Goal: Transaction & Acquisition: Purchase product/service

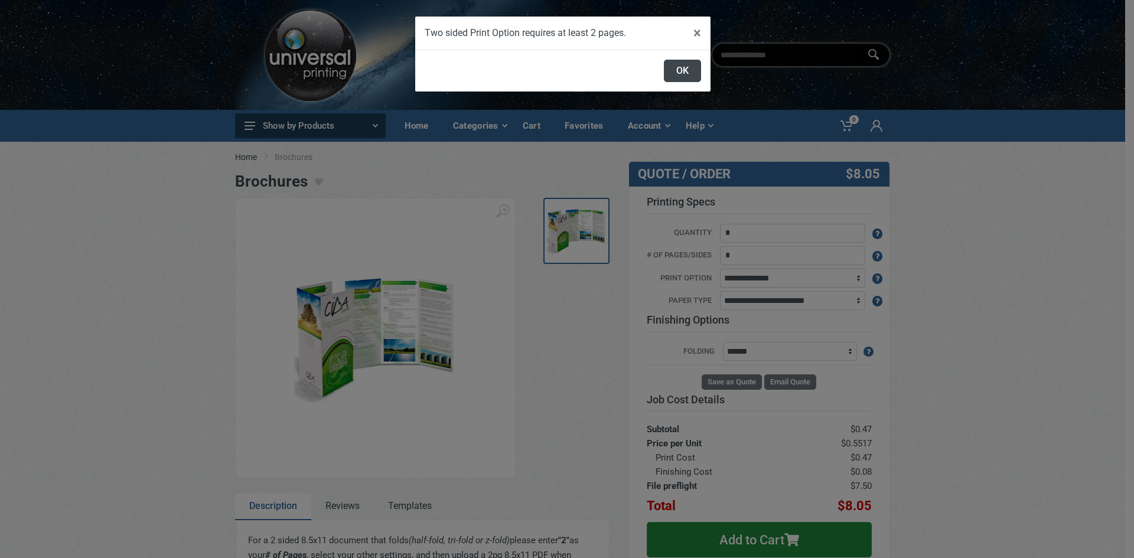
click at [676, 64] on button "OK" at bounding box center [682, 71] width 37 height 22
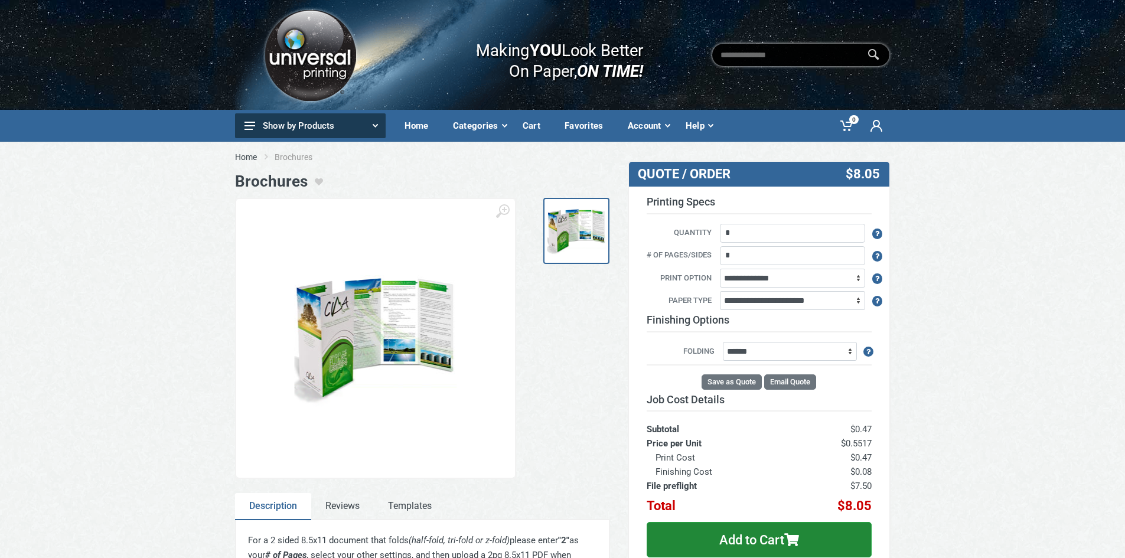
scroll to position [59, 0]
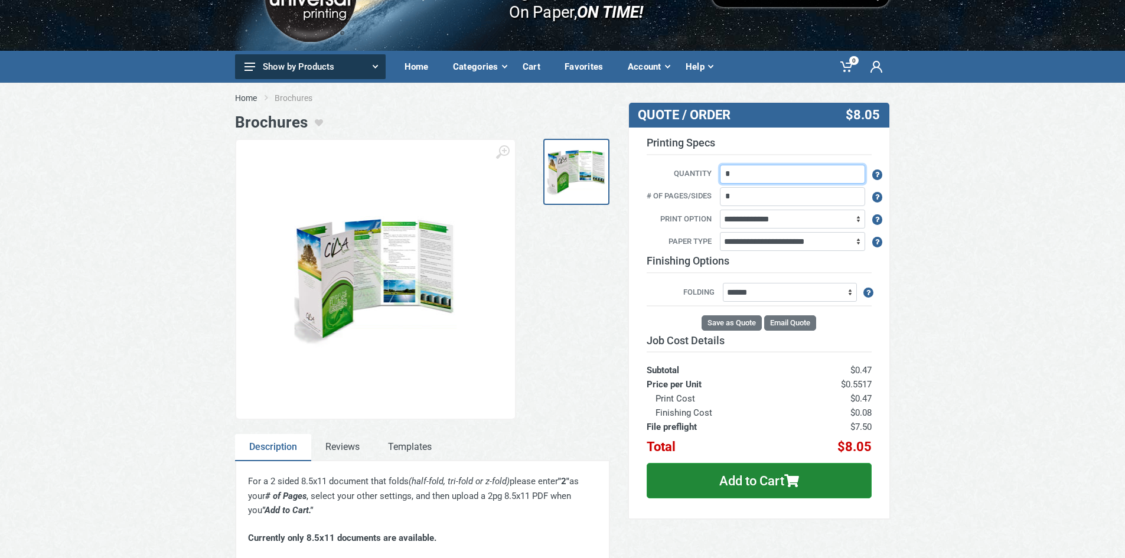
click at [787, 176] on input "*" at bounding box center [792, 174] width 145 height 19
type input "***"
click at [961, 311] on div "Home Brochures Brochures ‹ ›" at bounding box center [562, 431] width 1125 height 696
click at [788, 243] on select "**********" at bounding box center [792, 241] width 145 height 19
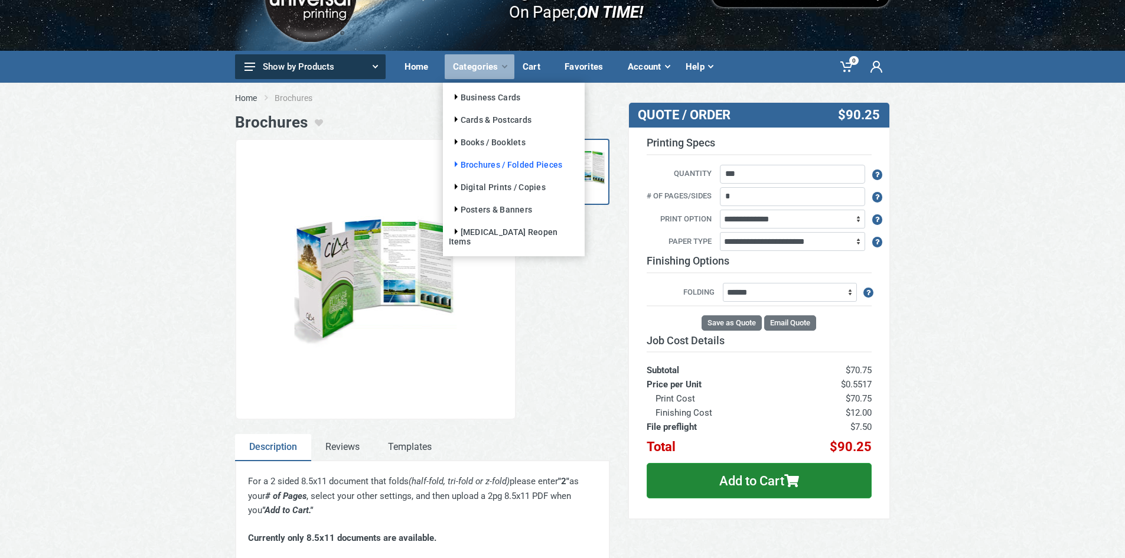
click at [502, 161] on link "Brochures / Folded Pieces" at bounding box center [506, 164] width 114 height 9
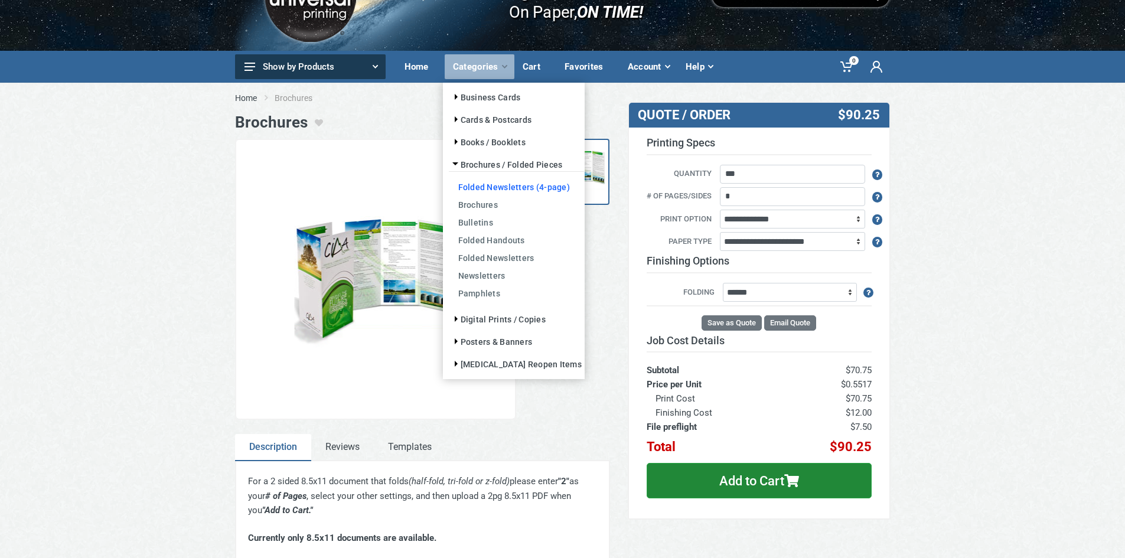
click at [508, 188] on link "Folded Newsletters (4-page)" at bounding box center [517, 187] width 136 height 18
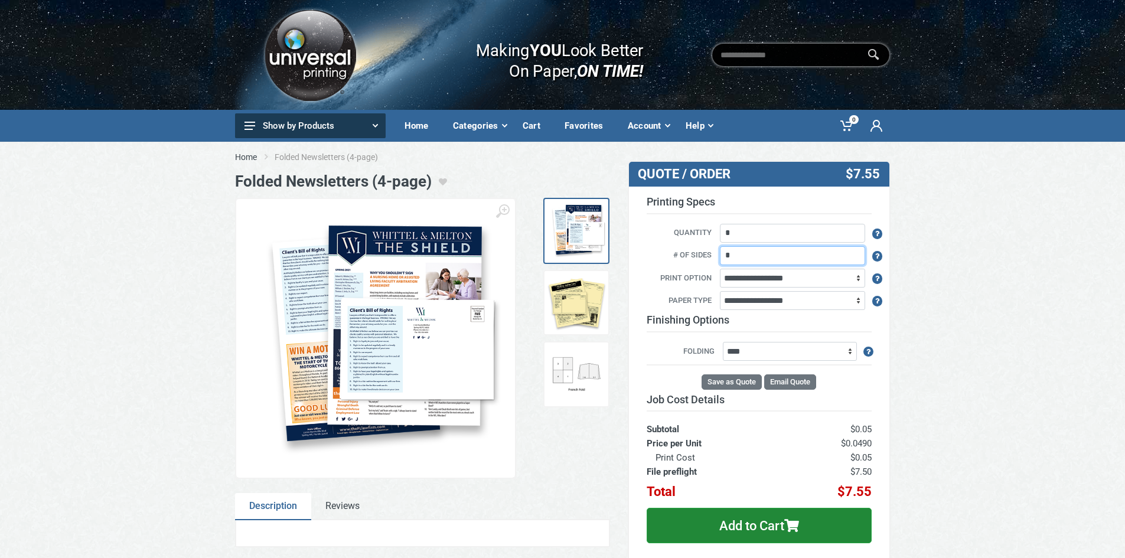
click at [778, 257] on input "*" at bounding box center [792, 255] width 145 height 19
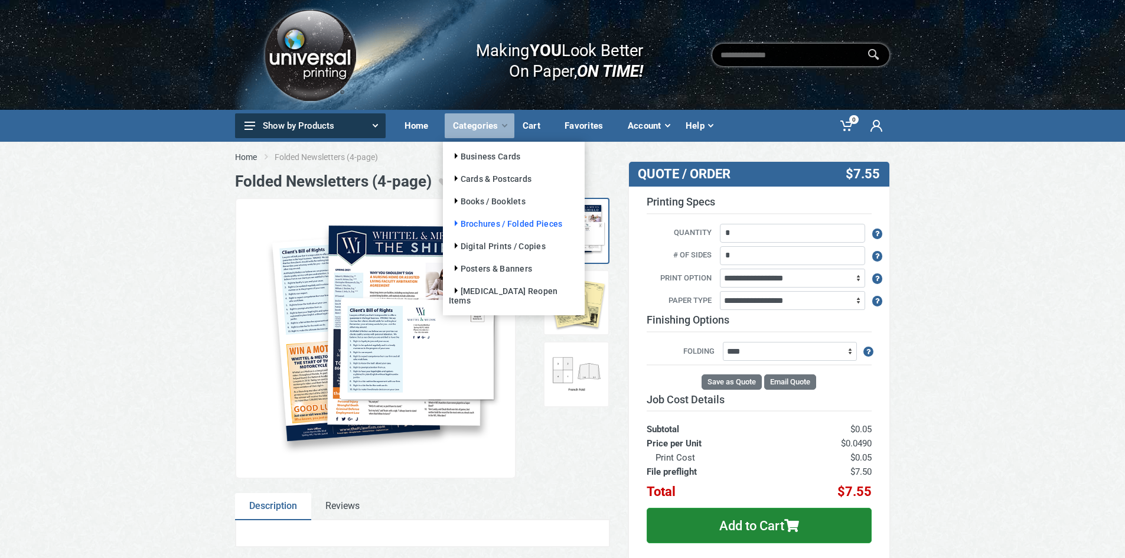
click at [495, 221] on link "Brochures / Folded Pieces" at bounding box center [506, 223] width 114 height 9
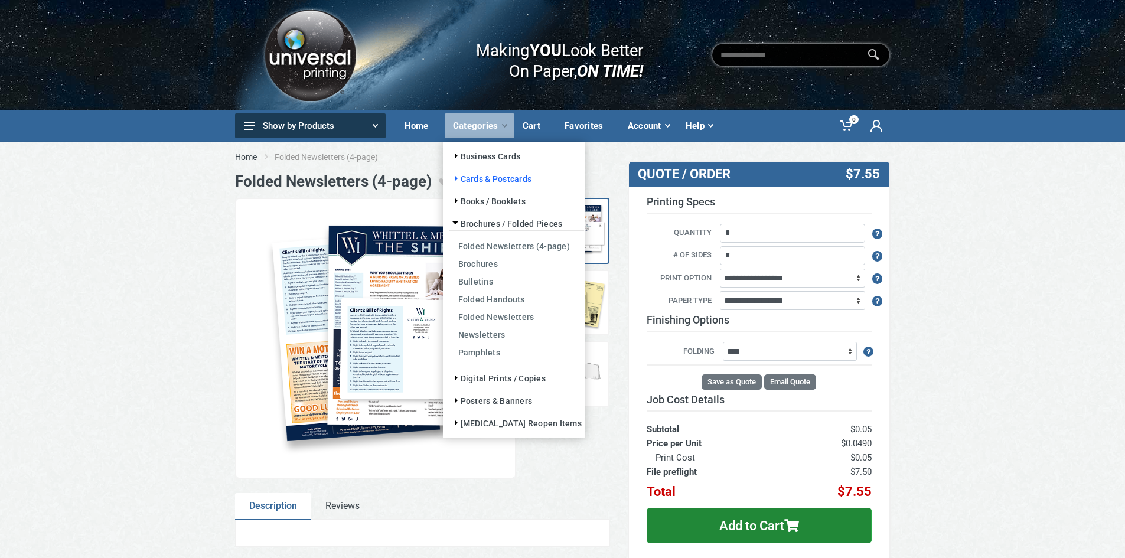
click at [482, 179] on link "Cards & Postcards" at bounding box center [490, 178] width 83 height 9
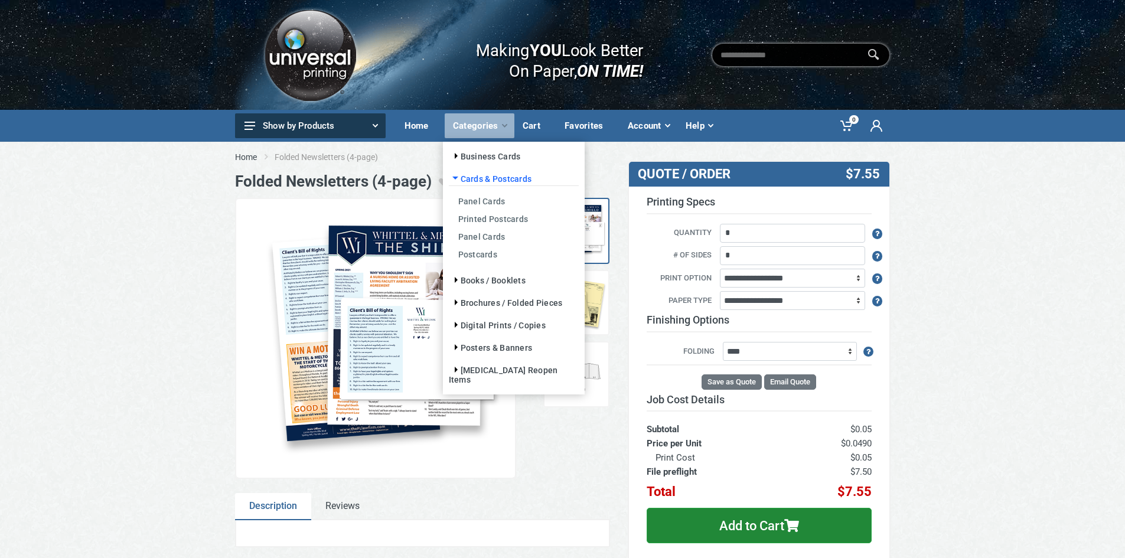
click at [482, 179] on link "Cards & Postcards" at bounding box center [490, 178] width 83 height 9
click at [483, 282] on link "Books / Booklets" at bounding box center [487, 280] width 77 height 9
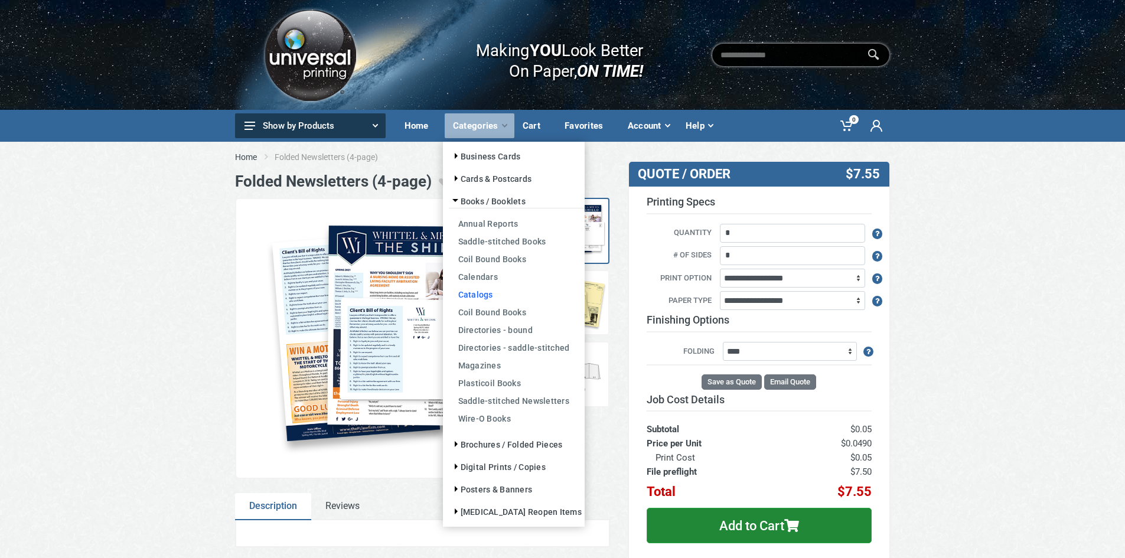
scroll to position [59, 0]
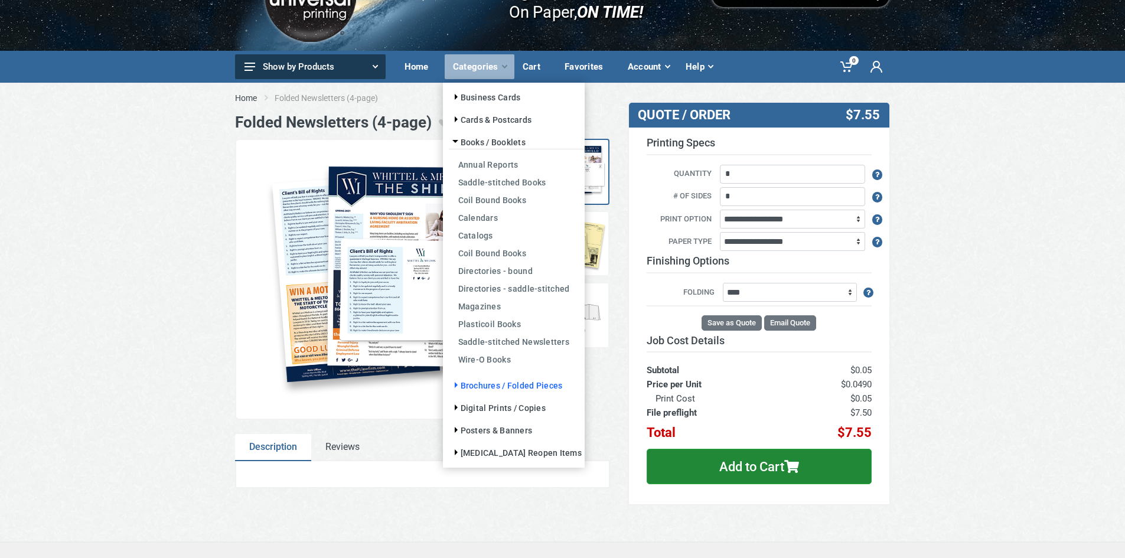
click at [513, 386] on link "Brochures / Folded Pieces" at bounding box center [506, 385] width 114 height 9
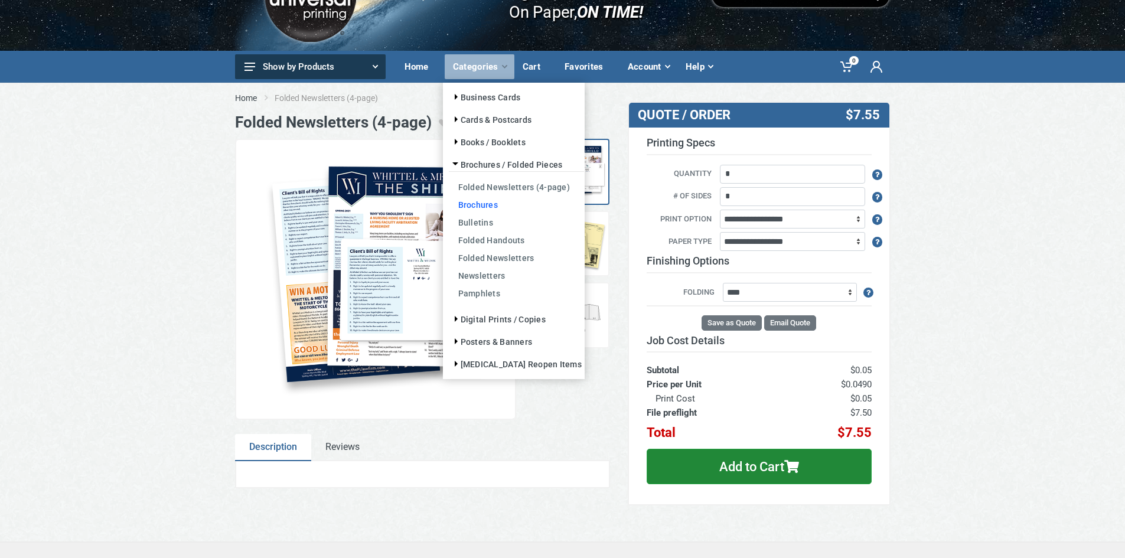
click at [482, 205] on link "Brochures" at bounding box center [517, 204] width 136 height 18
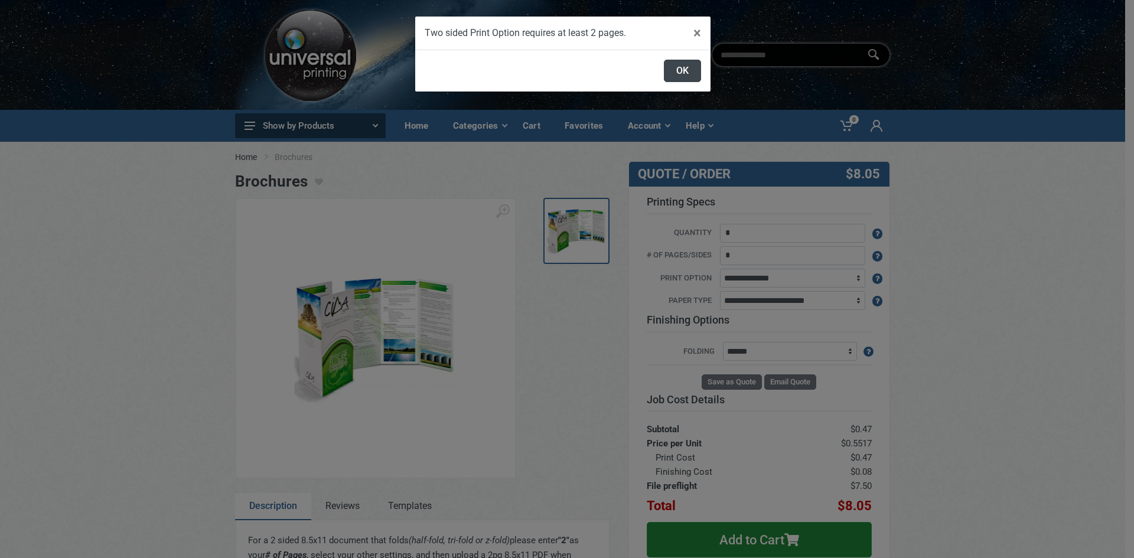
click at [677, 73] on button "OK" at bounding box center [682, 71] width 37 height 22
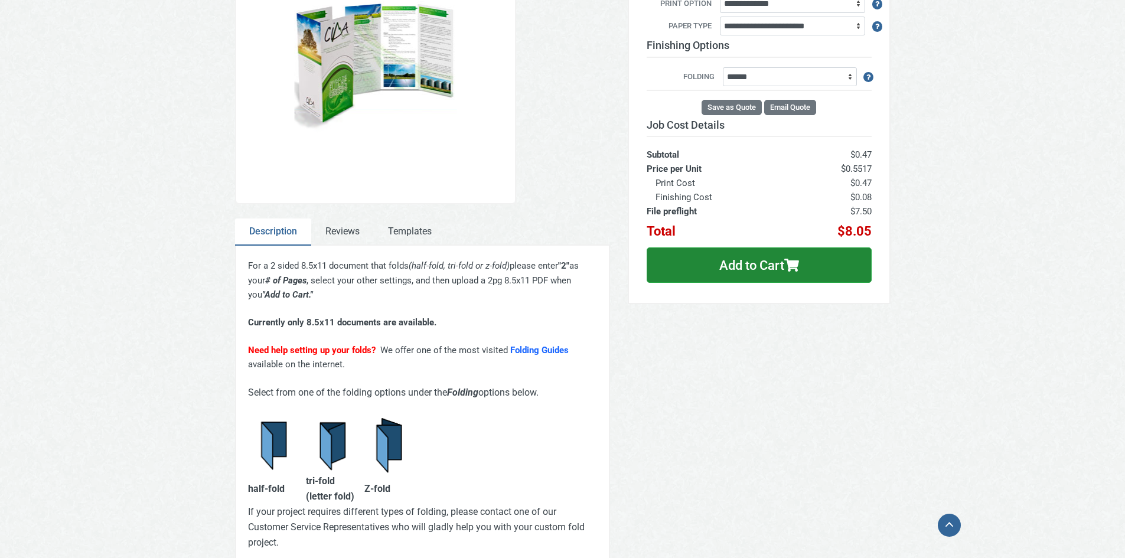
scroll to position [295, 0]
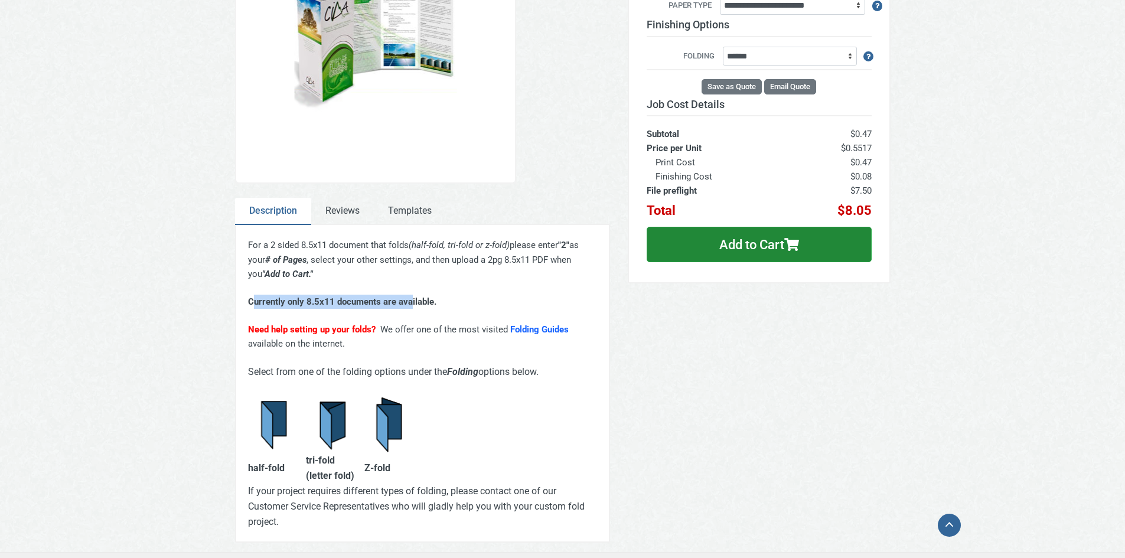
drag, startPoint x: 253, startPoint y: 287, endPoint x: 396, endPoint y: 287, distance: 142.9
click at [396, 296] on strong "Currently only 8.5x11 documents are available." at bounding box center [342, 301] width 188 height 11
click at [338, 213] on link "Reviews" at bounding box center [342, 211] width 63 height 27
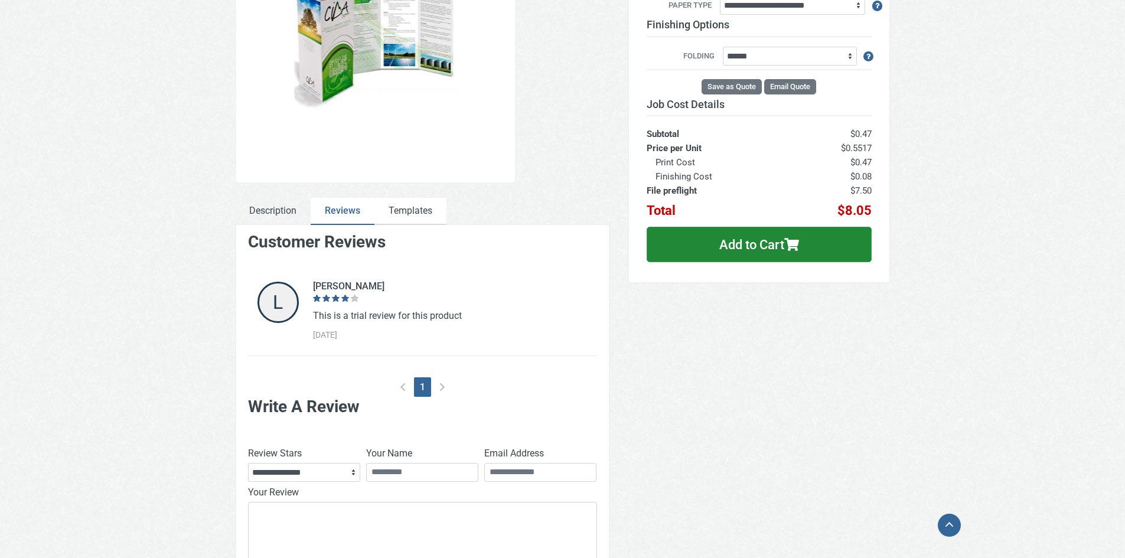
click at [410, 212] on link "Templates" at bounding box center [410, 211] width 72 height 27
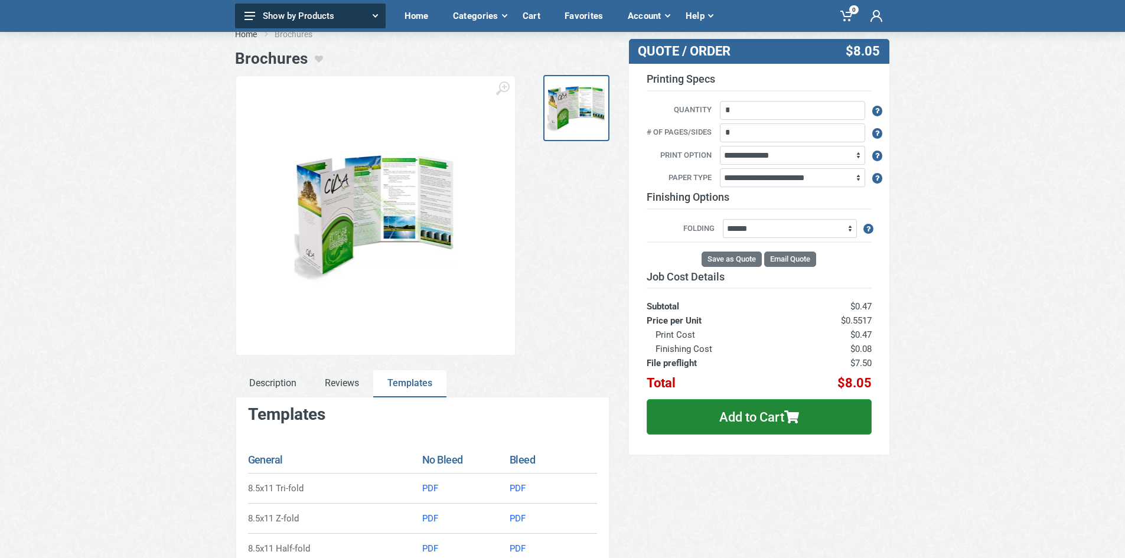
scroll to position [118, 0]
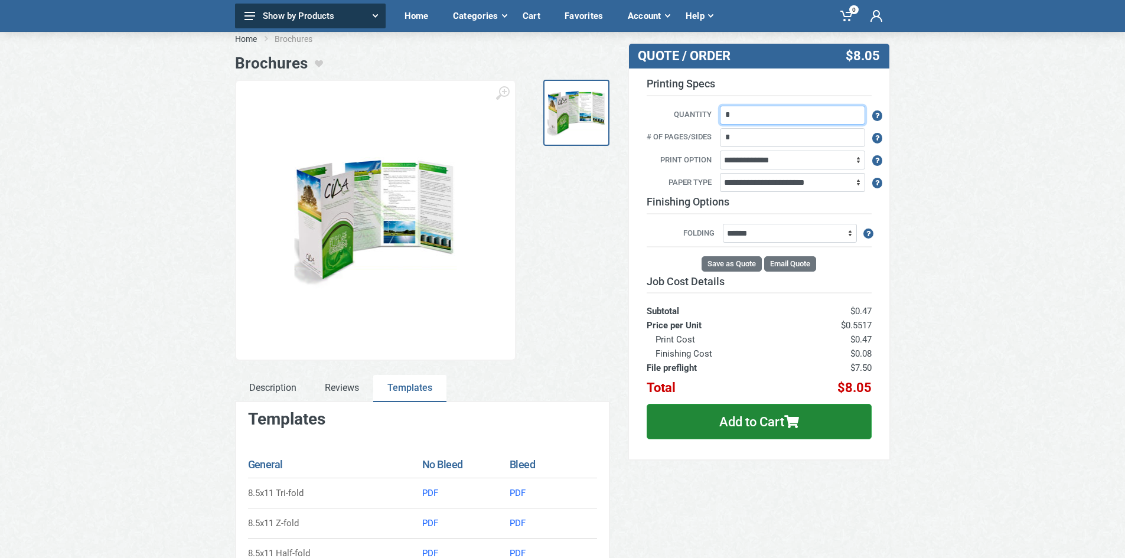
click at [752, 119] on input "*" at bounding box center [792, 115] width 145 height 19
type input "***"
click at [935, 235] on div "Home [GEOGRAPHIC_DATA] [GEOGRAPHIC_DATA] ‹ ›" at bounding box center [562, 314] width 1125 height 581
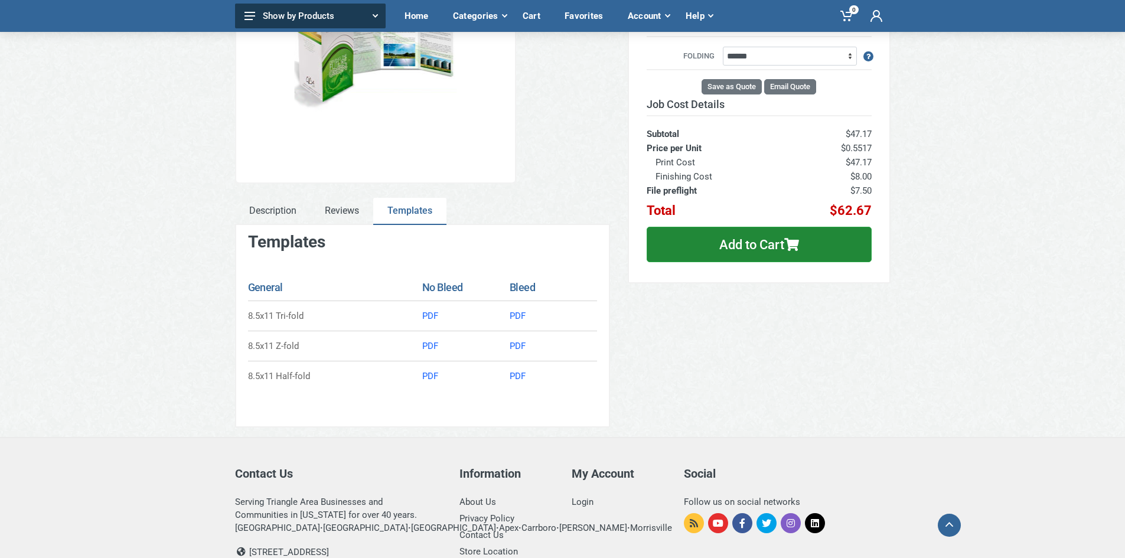
scroll to position [236, 0]
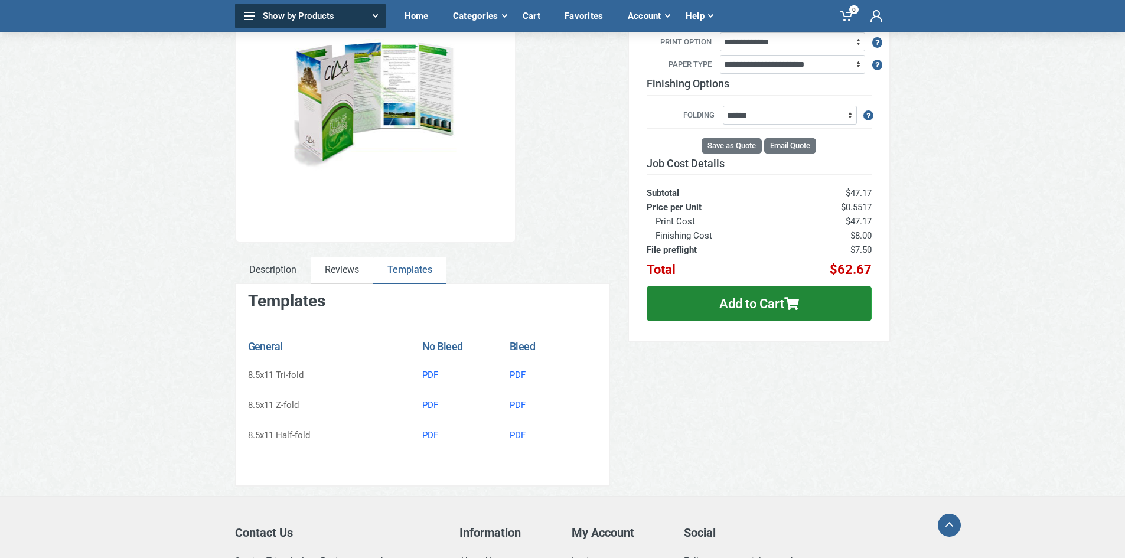
click at [355, 278] on link "Reviews" at bounding box center [342, 270] width 63 height 27
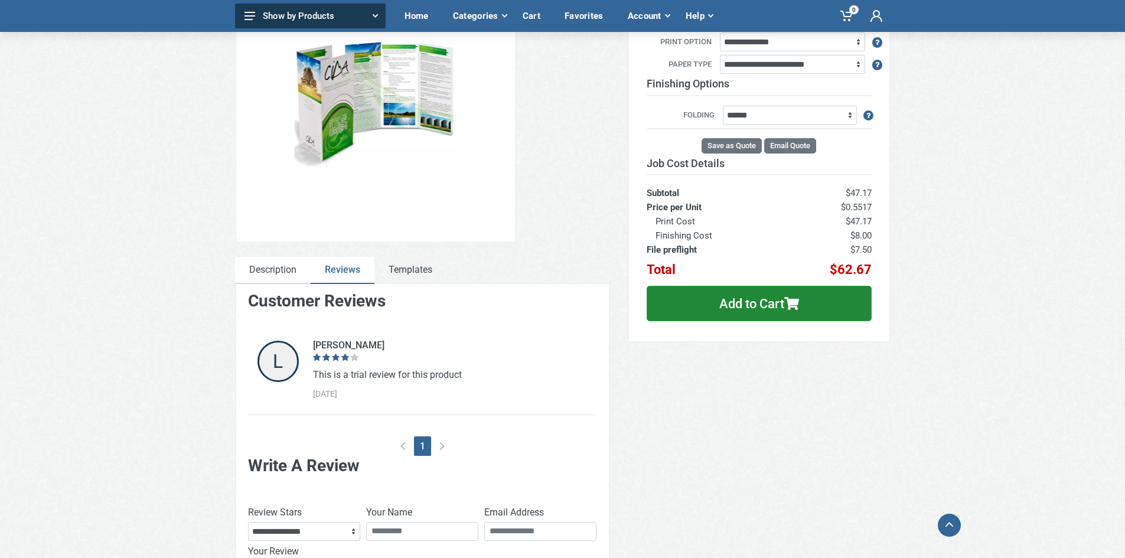
click at [283, 269] on link "Description" at bounding box center [273, 270] width 76 height 27
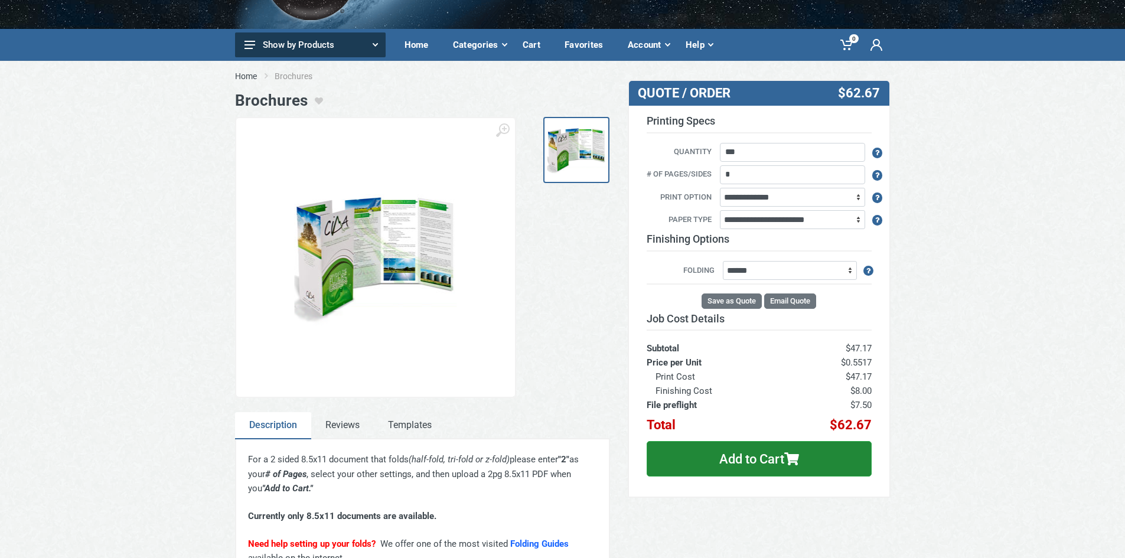
scroll to position [0, 0]
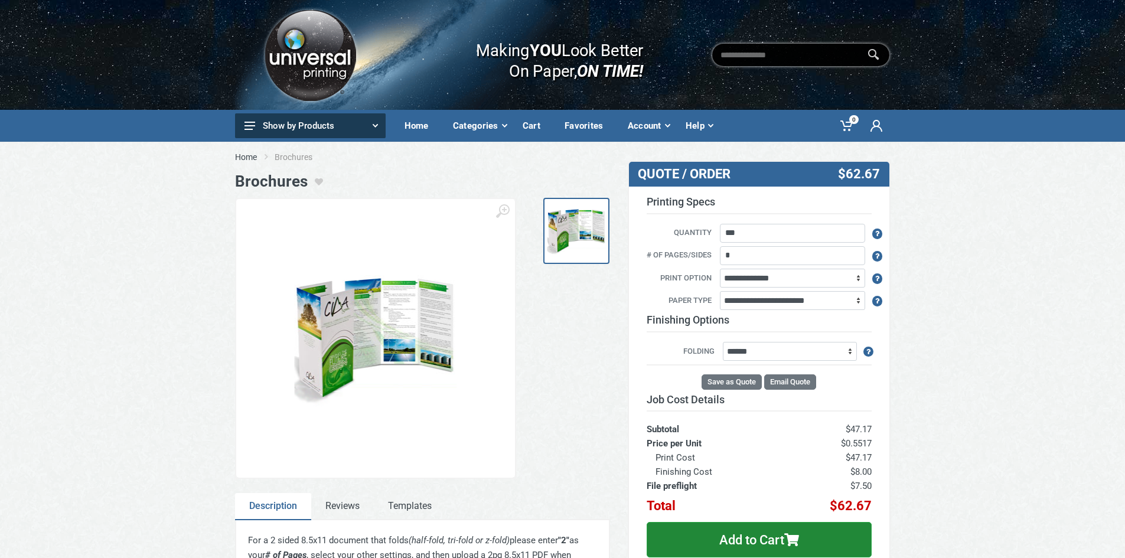
click at [398, 321] on img at bounding box center [375, 339] width 162 height 148
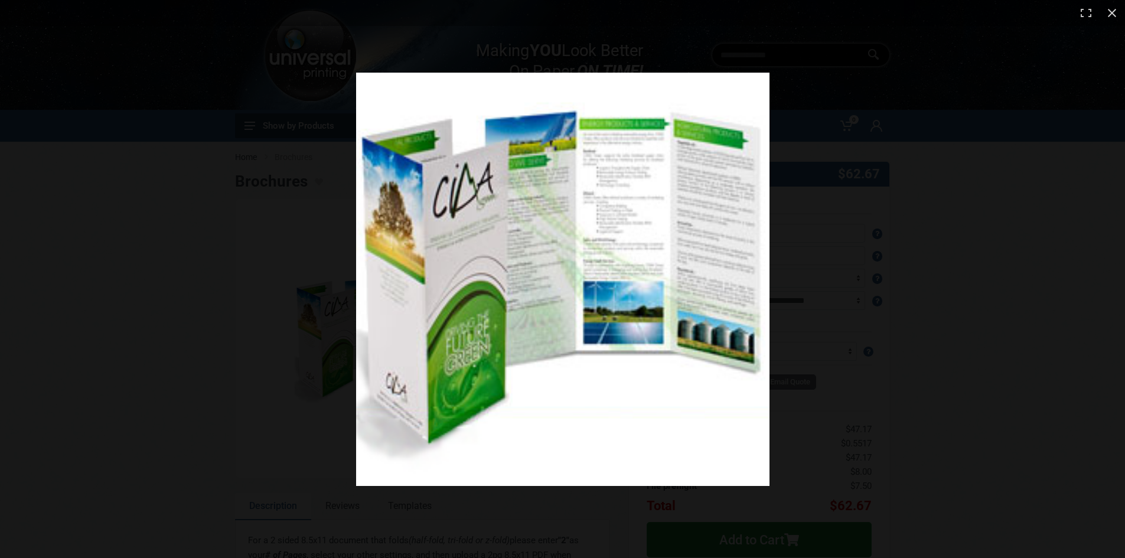
click at [314, 305] on div at bounding box center [562, 279] width 1125 height 558
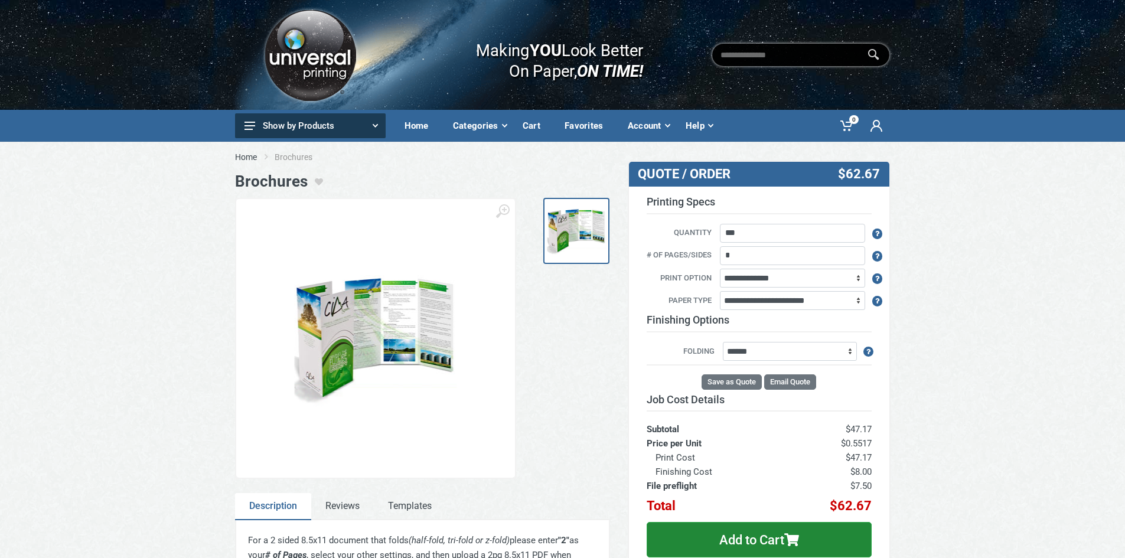
click at [549, 351] on div at bounding box center [576, 338] width 66 height 281
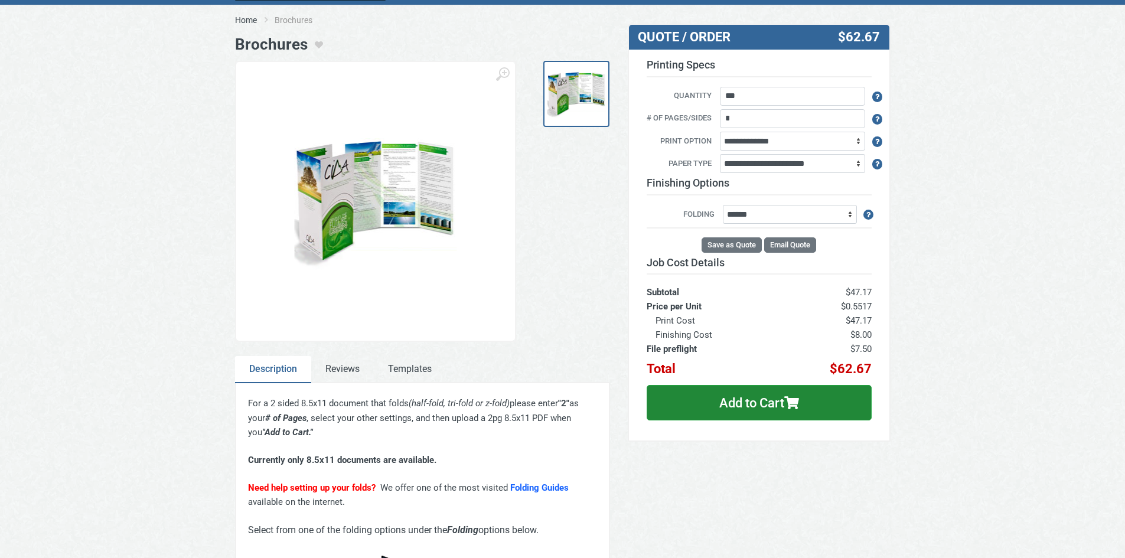
scroll to position [177, 0]
